Goal: Task Accomplishment & Management: Use online tool/utility

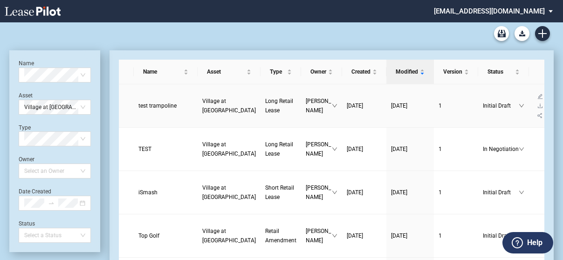
click at [265, 98] on span "Long Retail Lease" at bounding box center [279, 106] width 28 height 16
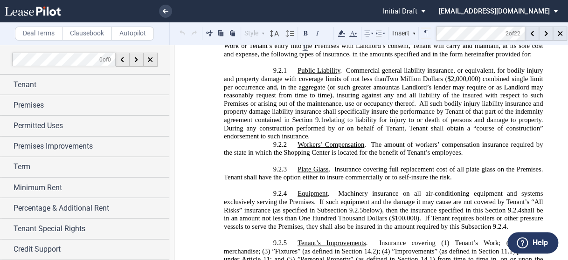
scroll to position [5710, 0]
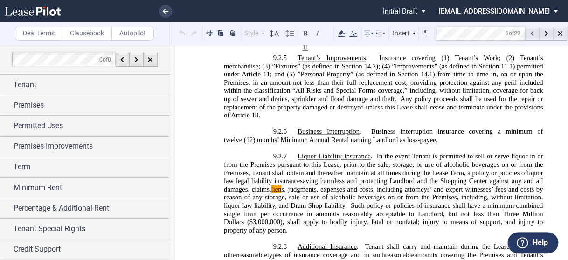
click at [532, 34] on use at bounding box center [531, 33] width 3 height 5
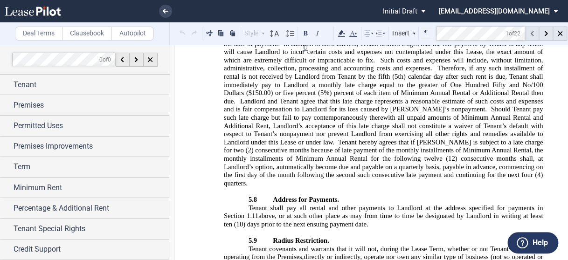
click at [532, 34] on use at bounding box center [531, 33] width 3 height 5
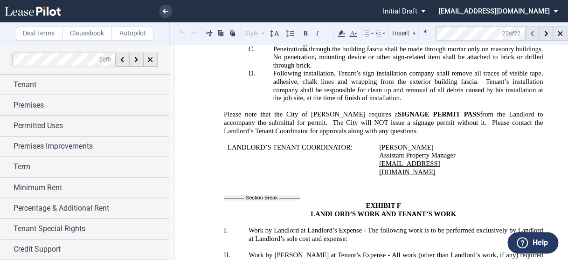
scroll to position [23291, 0]
click at [532, 34] on use at bounding box center [531, 33] width 3 height 5
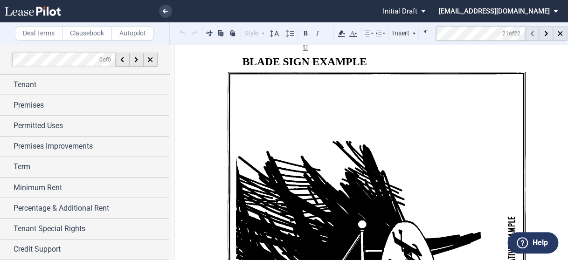
scroll to position [17338, 0]
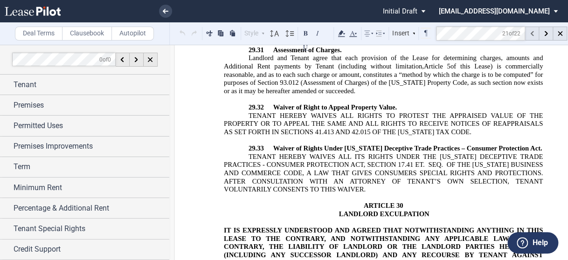
click at [532, 34] on use at bounding box center [531, 33] width 3 height 5
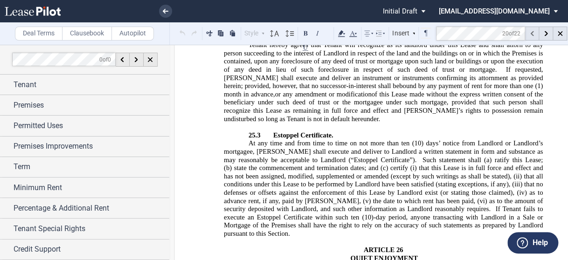
scroll to position [14080, 0]
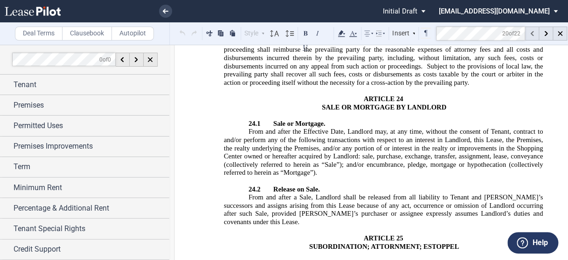
click at [532, 34] on use at bounding box center [531, 33] width 3 height 5
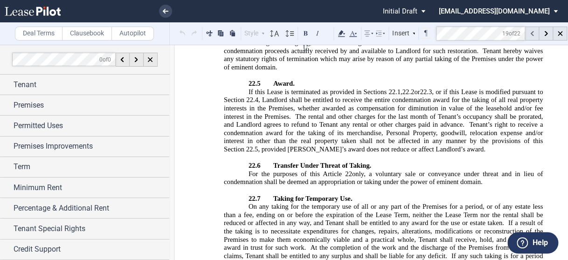
scroll to position [13768, 0]
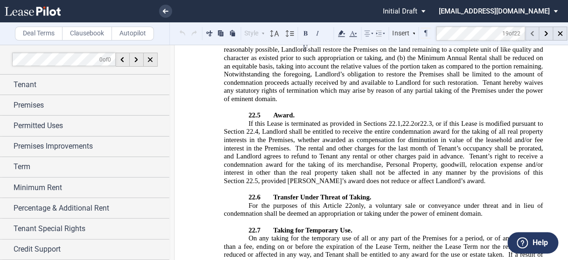
click at [532, 34] on use at bounding box center [531, 33] width 3 height 5
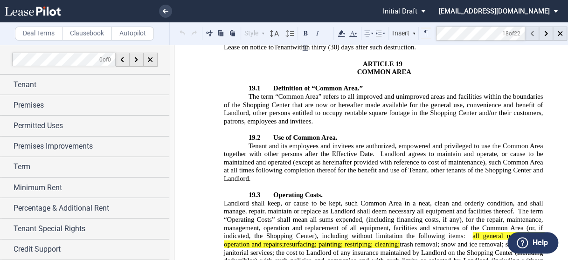
scroll to position [7852, 0]
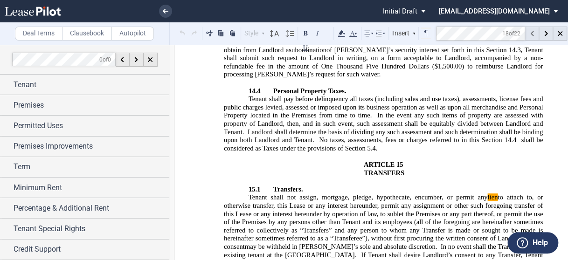
click at [532, 34] on use at bounding box center [531, 33] width 3 height 5
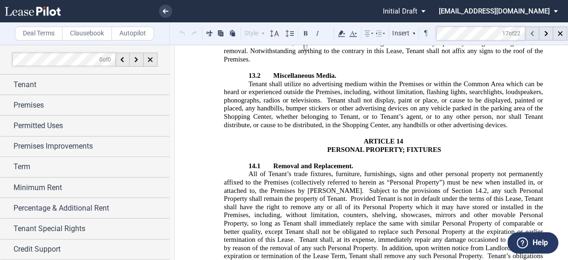
scroll to position [7154, 0]
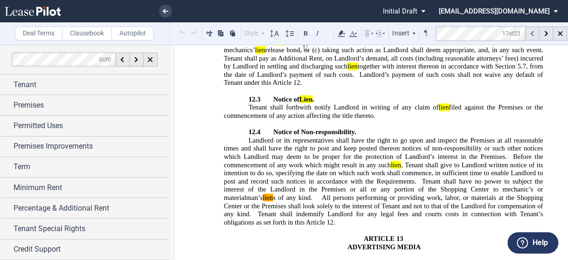
click at [532, 34] on use at bounding box center [531, 33] width 3 height 5
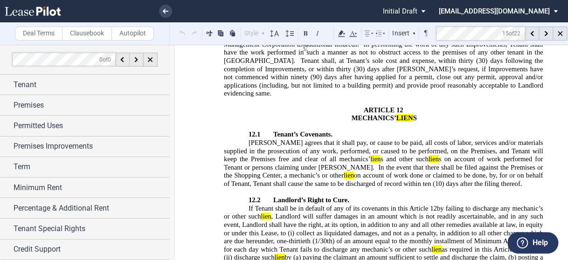
scroll to position [6938, 0]
